Goal: Communication & Community: Answer question/provide support

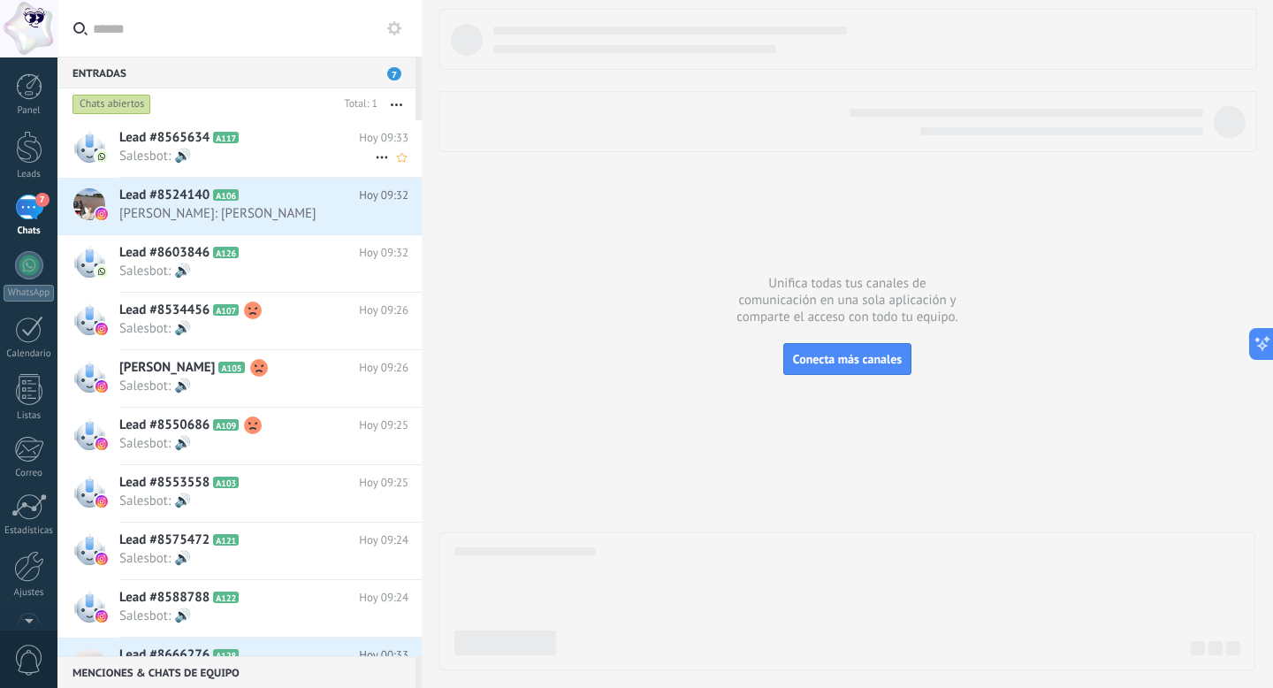
click at [174, 145] on span "Lead #8565634" at bounding box center [164, 138] width 90 height 18
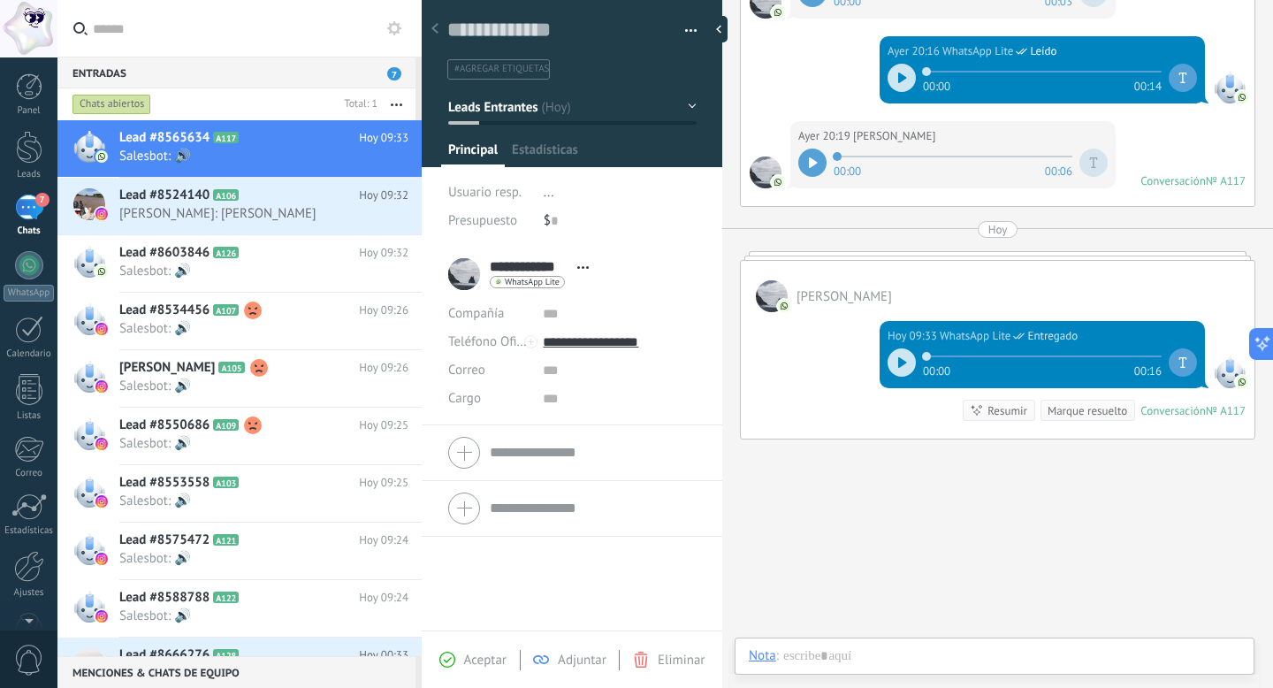
scroll to position [27, 0]
click at [898, 364] on icon at bounding box center [902, 362] width 9 height 11
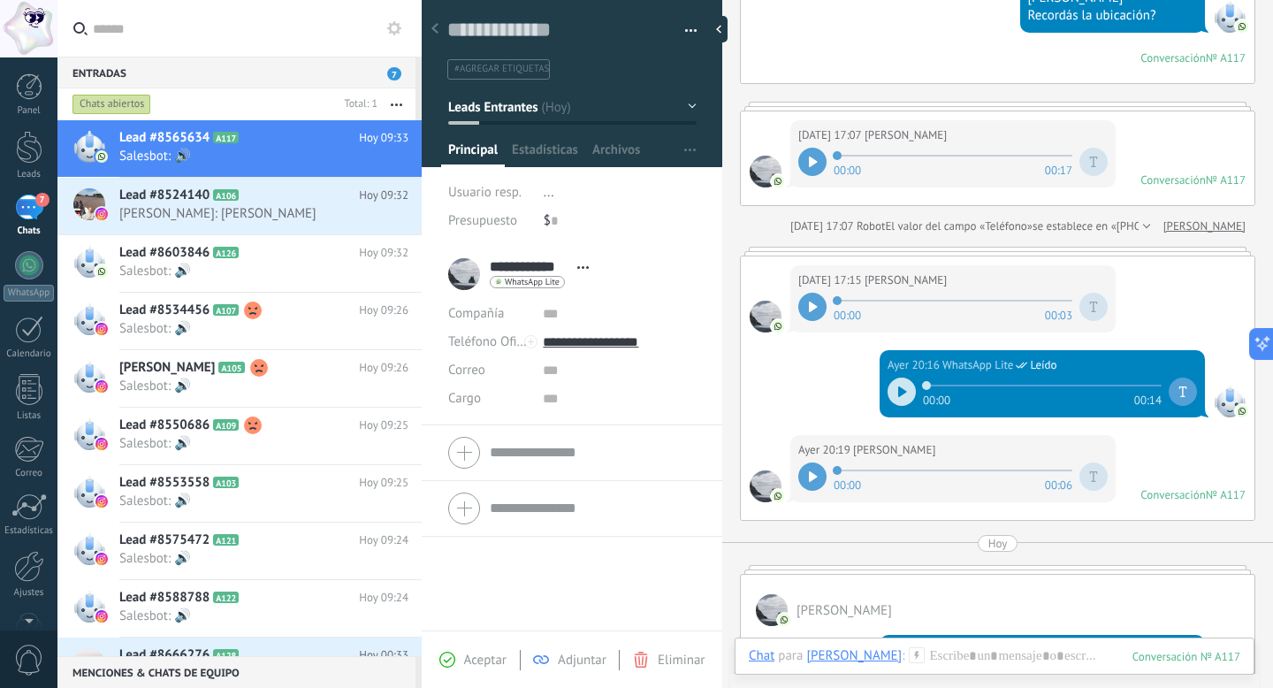
scroll to position [224, 0]
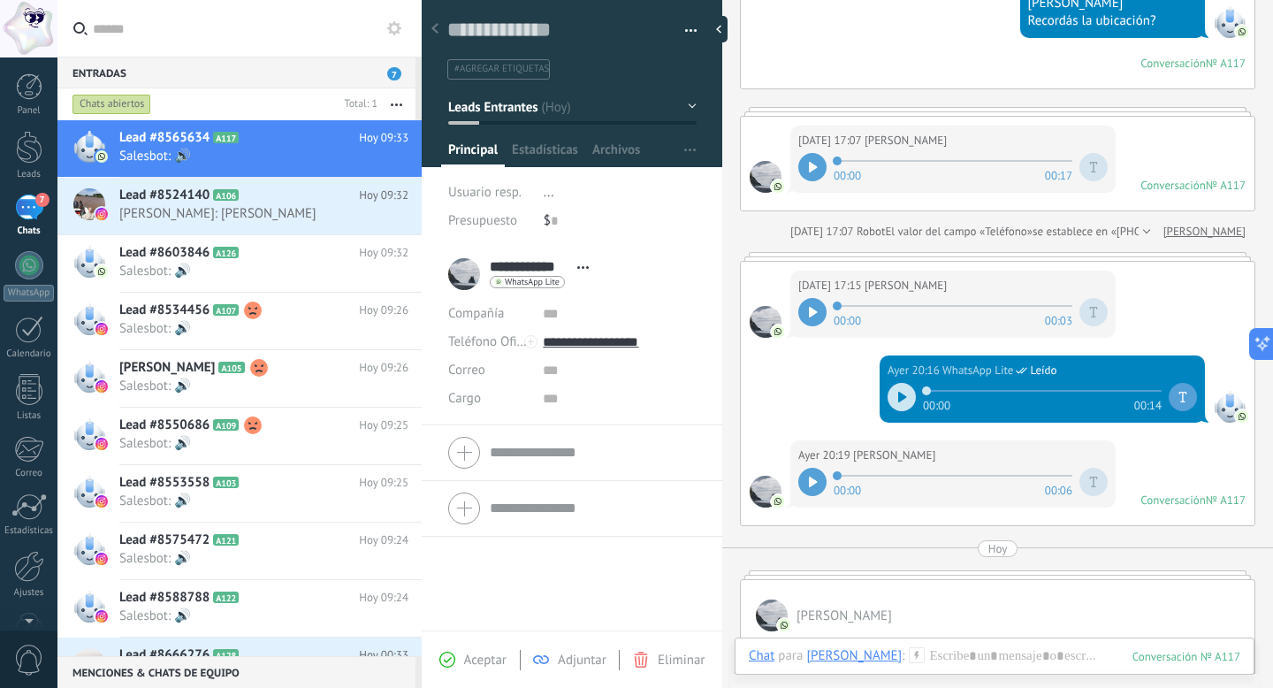
drag, startPoint x: 1272, startPoint y: 218, endPoint x: 1272, endPoint y: 485, distance: 267.9
click at [251, 307] on use at bounding box center [253, 311] width 18 height 18
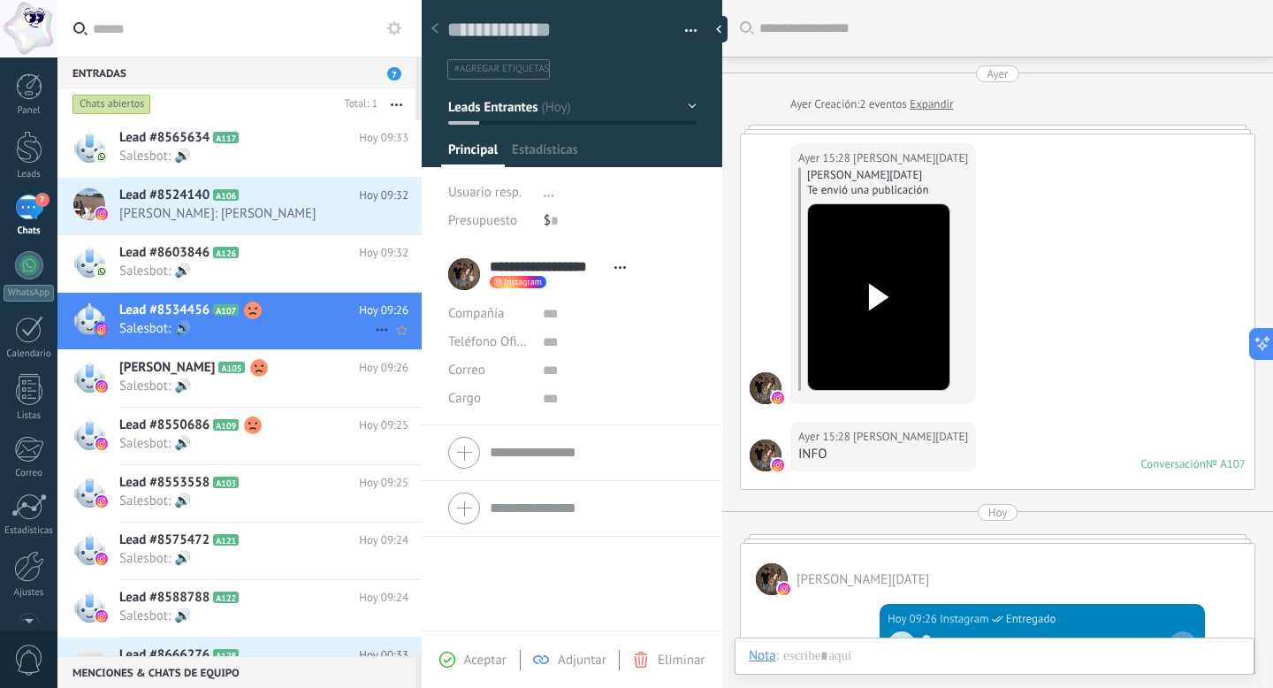
scroll to position [282, 0]
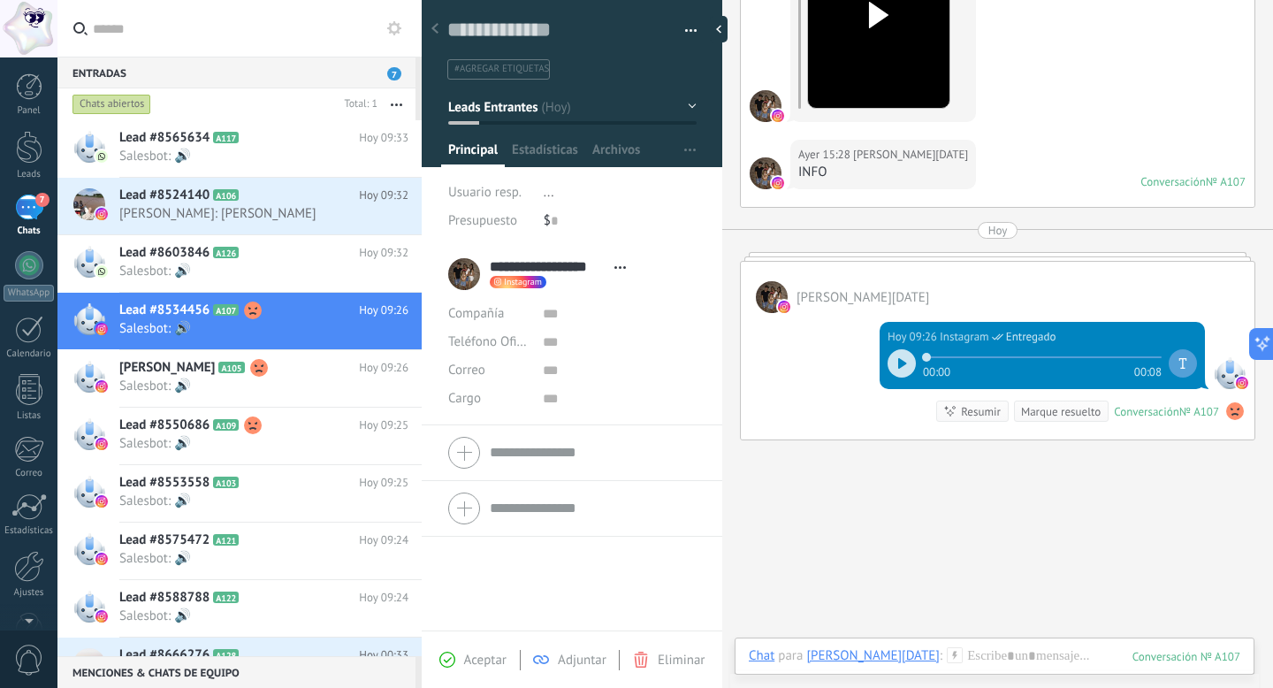
click at [898, 358] on icon at bounding box center [902, 363] width 8 height 11
click at [151, 371] on span "[PERSON_NAME]" at bounding box center [167, 368] width 96 height 18
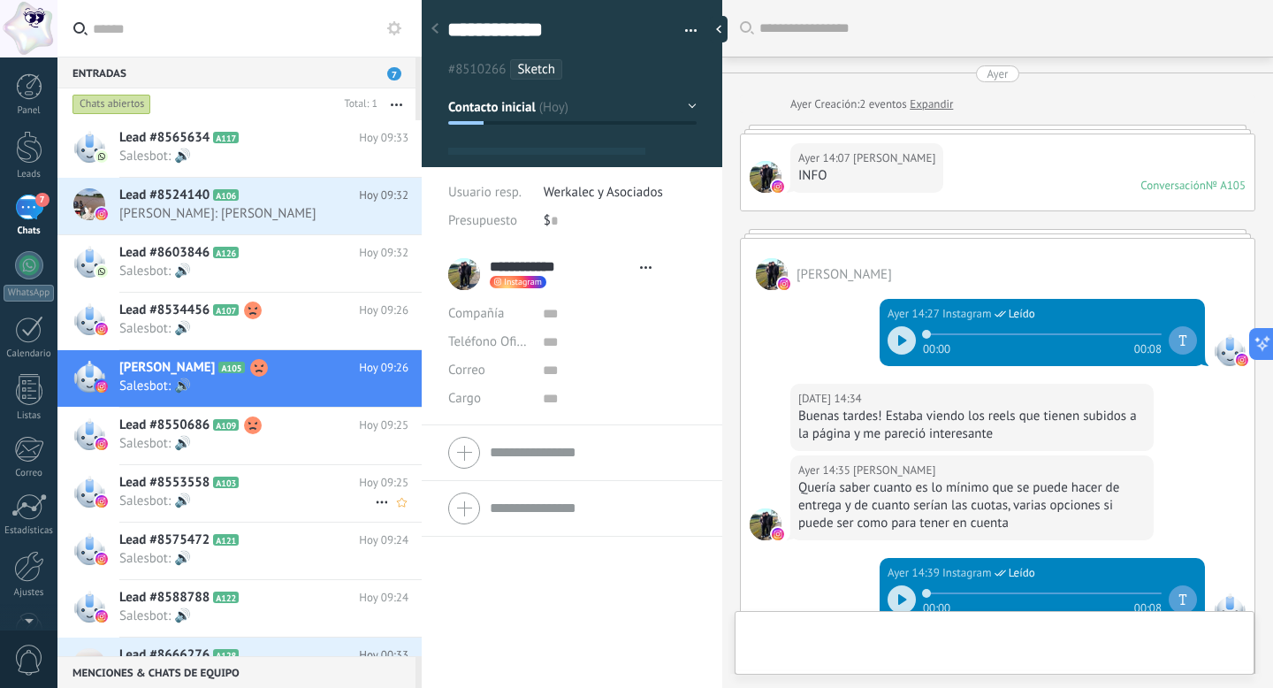
scroll to position [702, 0]
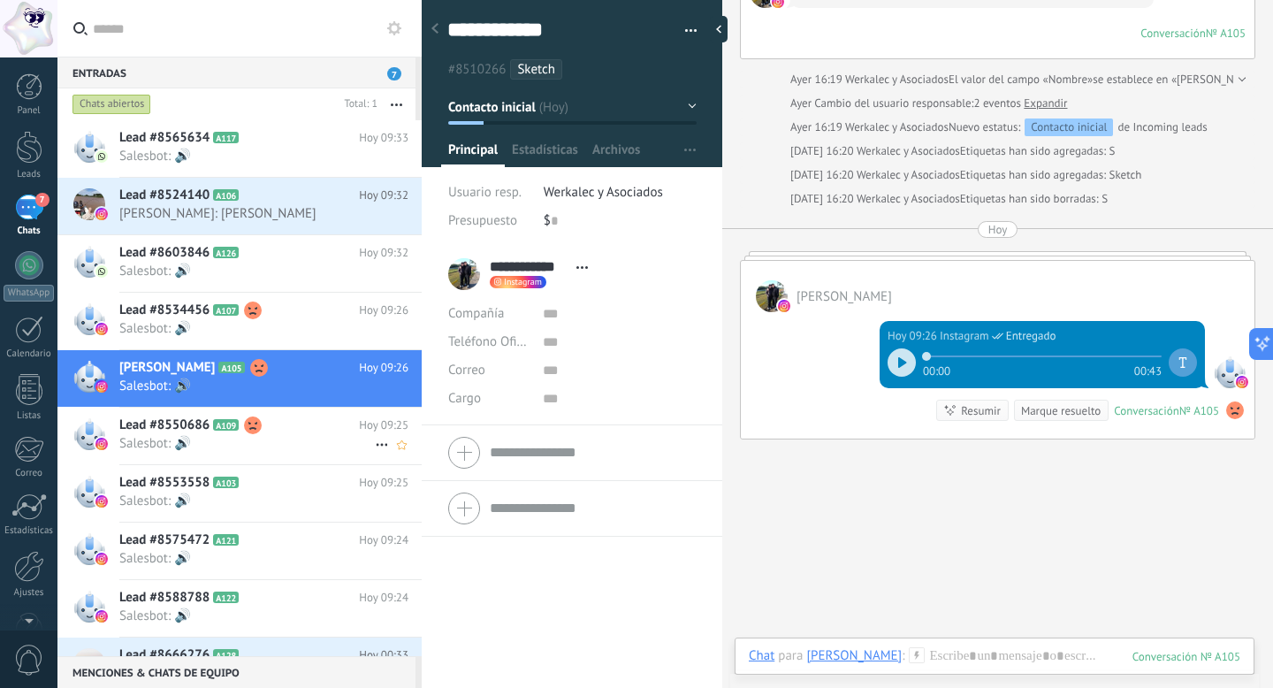
click at [157, 442] on span "Salesbot: 🔊" at bounding box center [247, 443] width 256 height 17
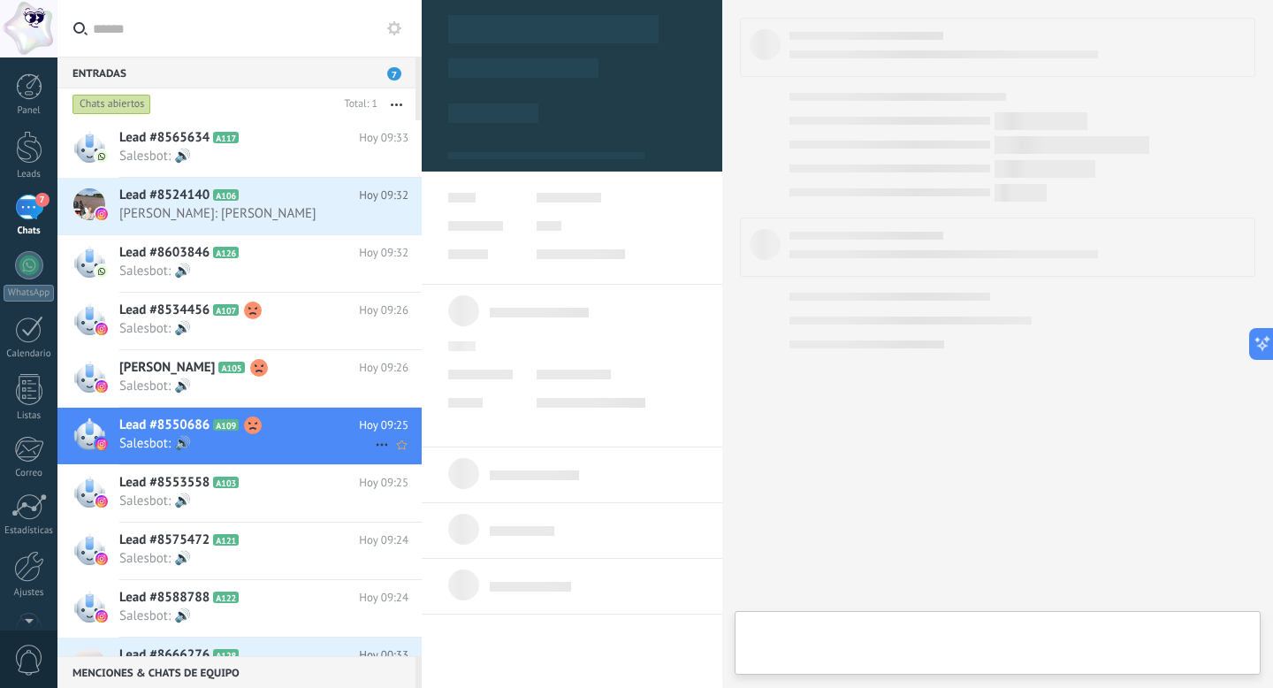
type textarea "**********"
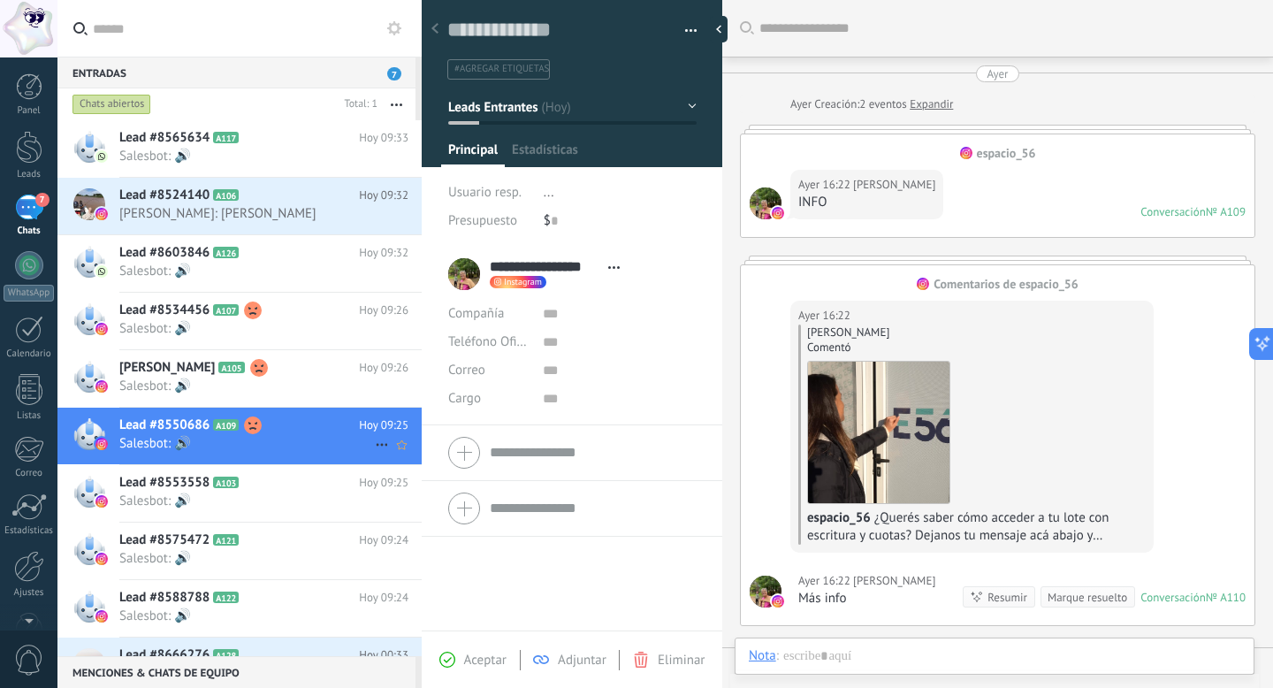
scroll to position [432, 0]
